Goal: Transaction & Acquisition: Purchase product/service

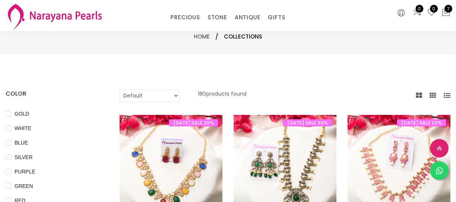
select select "INR"
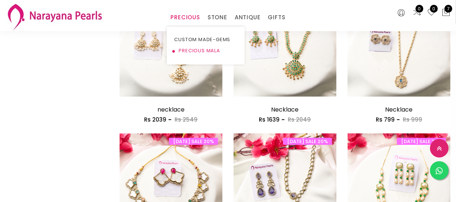
click at [197, 49] on link "PRECIOUS MALA" at bounding box center [205, 50] width 63 height 11
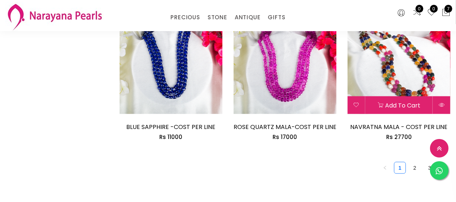
scroll to position [1046, 0]
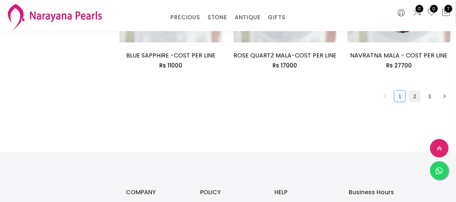
click at [414, 95] on link "2" at bounding box center [414, 96] width 11 height 11
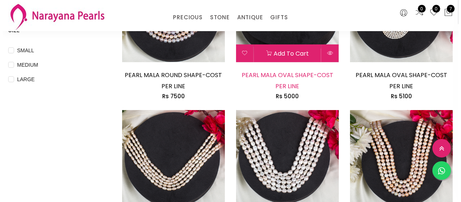
scroll to position [371, 0]
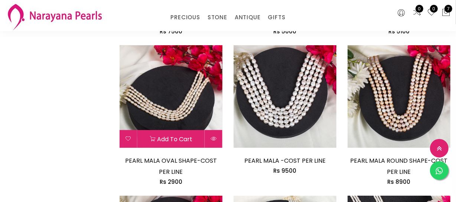
click at [216, 141] on button at bounding box center [213, 139] width 17 height 18
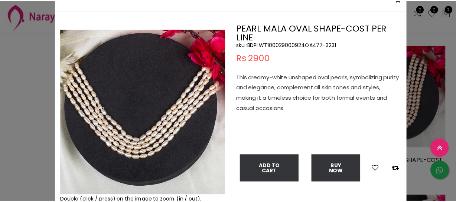
scroll to position [33, 0]
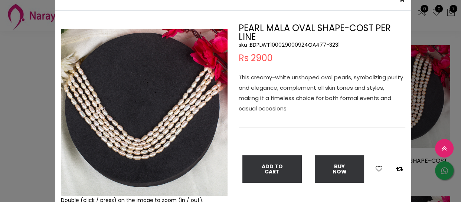
click at [32, 82] on div "× Close Double (click / press) on the image to zoom (in / out). PEARL MALA OVAL…" at bounding box center [230, 101] width 461 height 202
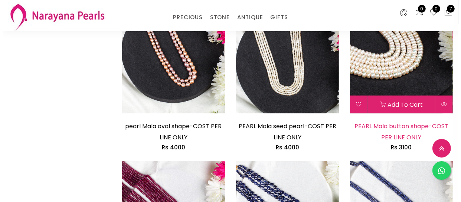
scroll to position [709, 0]
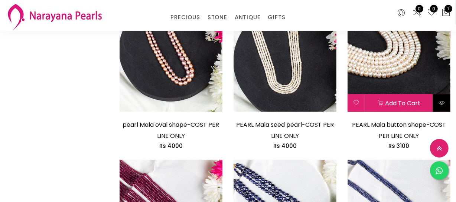
click at [443, 104] on icon at bounding box center [442, 103] width 6 height 6
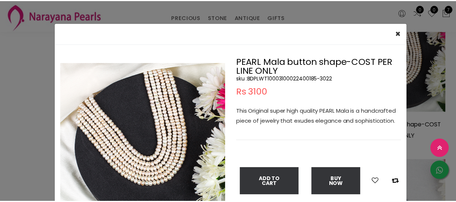
scroll to position [33, 0]
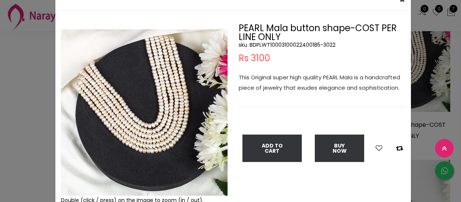
click at [7, 161] on div "× Close Double (click / press) on the image to zoom (in / out). PEARL Mala butt…" at bounding box center [230, 101] width 461 height 202
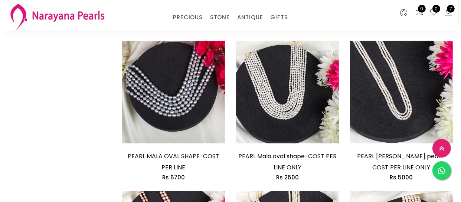
scroll to position [540, 0]
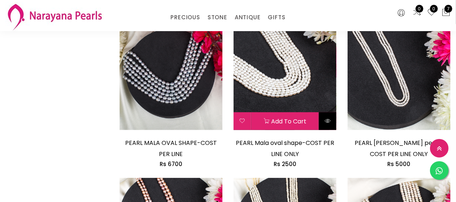
click at [329, 126] on button at bounding box center [327, 122] width 17 height 18
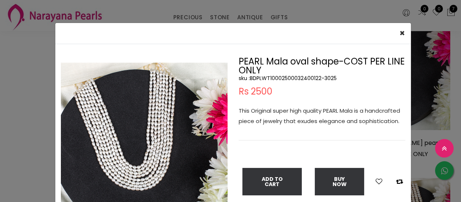
scroll to position [33, 0]
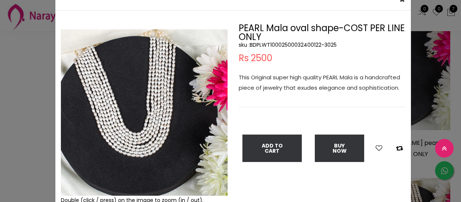
click at [35, 104] on div "× Close Double (click / press) on the image to zoom (in / out). PEARL Mala oval…" at bounding box center [230, 101] width 461 height 202
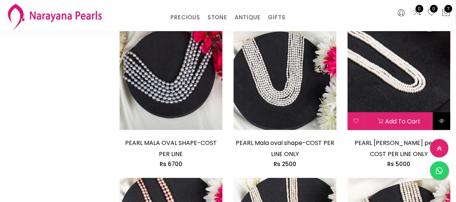
click at [439, 124] on button at bounding box center [441, 122] width 17 height 18
